Goal: Task Accomplishment & Management: Use online tool/utility

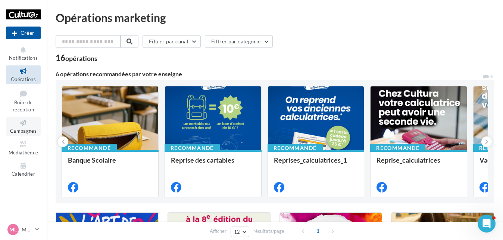
click at [33, 123] on icon at bounding box center [23, 122] width 30 height 9
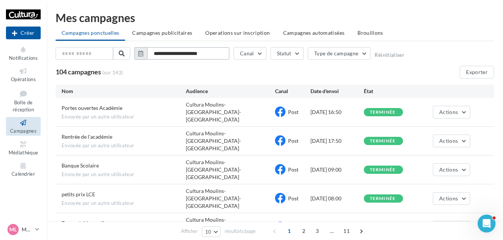
click at [190, 55] on input "**********" at bounding box center [188, 53] width 83 height 13
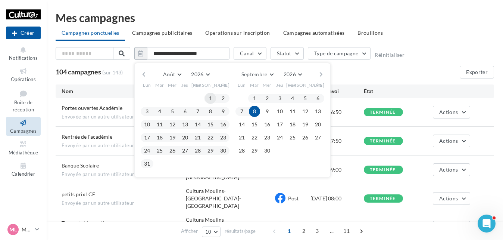
click at [209, 100] on button "1" at bounding box center [210, 98] width 11 height 11
click at [205, 69] on button "2026" at bounding box center [200, 74] width 24 height 10
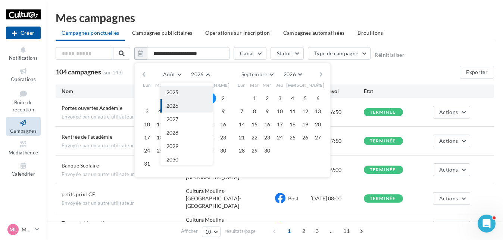
click at [182, 93] on button "2025" at bounding box center [187, 91] width 52 height 13
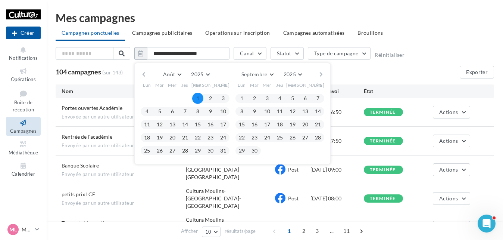
click at [199, 95] on button "1" at bounding box center [197, 98] width 11 height 11
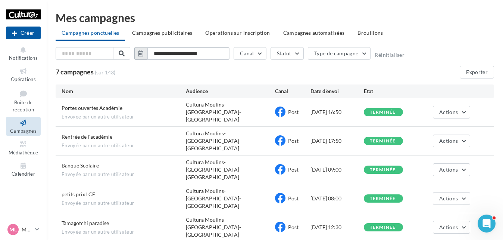
click at [207, 59] on input "**********" at bounding box center [188, 53] width 83 height 13
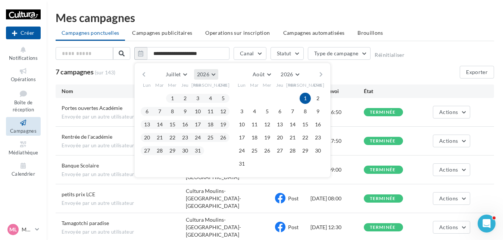
click at [217, 75] on button "2026" at bounding box center [206, 74] width 24 height 10
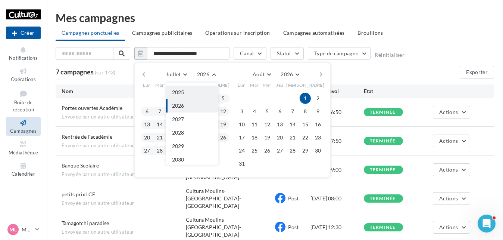
click at [187, 89] on button "2025" at bounding box center [192, 91] width 52 height 13
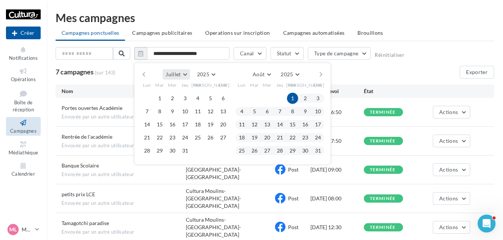
click at [184, 75] on button "Juillet" at bounding box center [176, 74] width 27 height 10
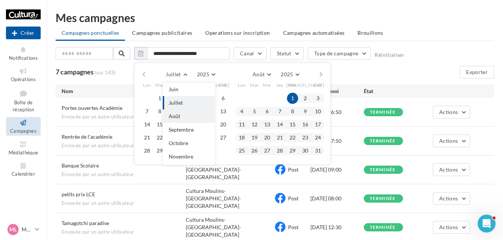
click at [183, 109] on button "Août" at bounding box center [189, 115] width 52 height 13
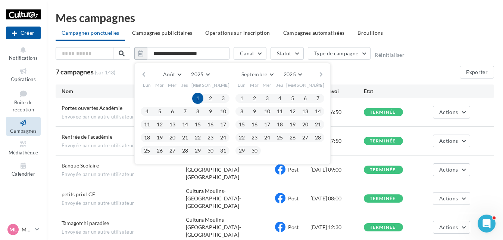
click at [197, 96] on button "1" at bounding box center [197, 98] width 11 height 11
click at [199, 98] on button "1" at bounding box center [197, 98] width 11 height 11
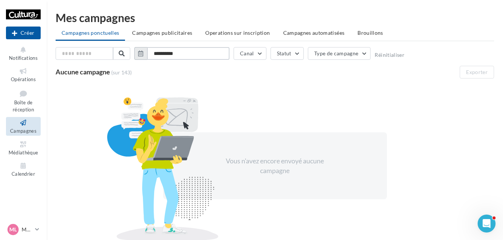
click at [217, 57] on input "**********" at bounding box center [188, 53] width 83 height 13
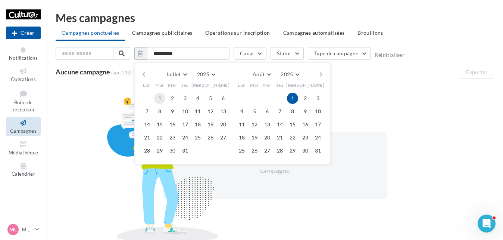
click at [159, 94] on button "1" at bounding box center [159, 98] width 11 height 11
click at [184, 150] on button "31" at bounding box center [185, 150] width 11 height 11
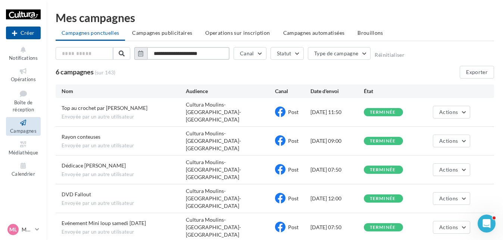
click at [202, 55] on input "**********" at bounding box center [188, 53] width 83 height 13
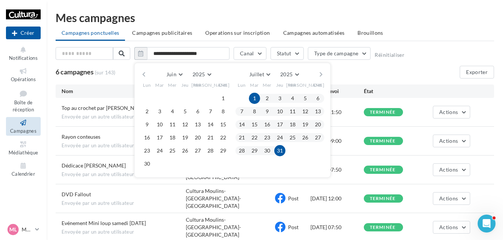
click at [322, 75] on button "button" at bounding box center [321, 74] width 6 height 10
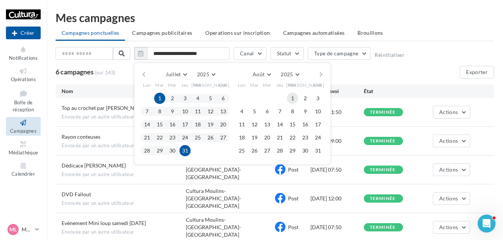
click at [294, 97] on button "1" at bounding box center [292, 98] width 11 height 11
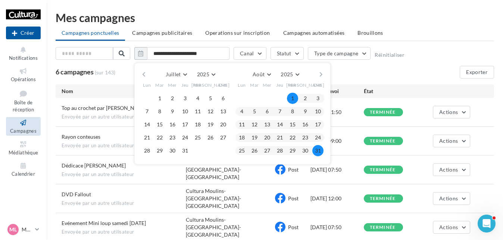
click at [317, 152] on button "31" at bounding box center [317, 150] width 11 height 11
type input "**********"
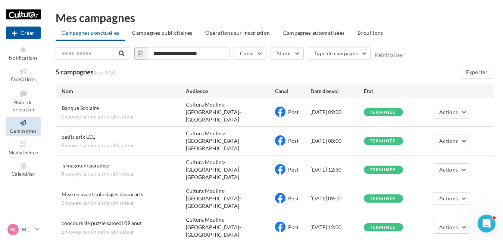
scroll to position [4, 0]
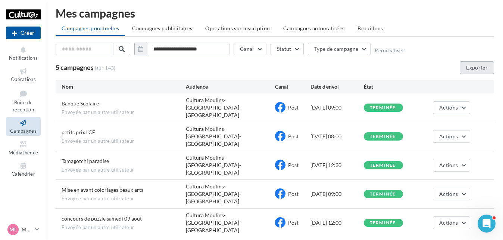
click at [478, 70] on button "Exporter" at bounding box center [477, 67] width 34 height 13
click at [23, 231] on p "Moulin [PERSON_NAME]" at bounding box center [27, 228] width 10 height 7
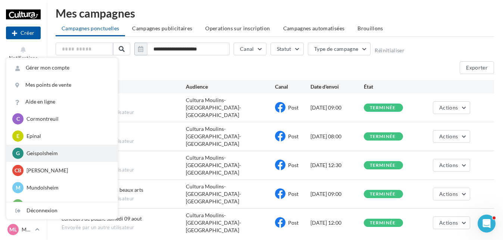
scroll to position [75, 0]
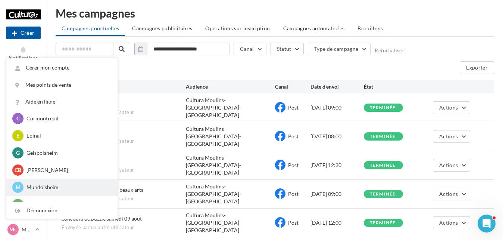
click at [57, 188] on p "Mundolsheim" at bounding box center [68, 186] width 82 height 7
